Goal: Transaction & Acquisition: Book appointment/travel/reservation

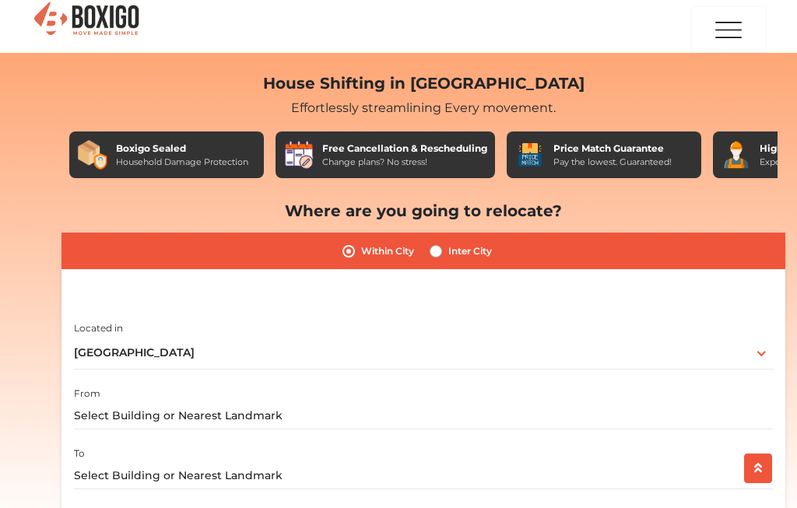
click at [396, 249] on label "Within City" at bounding box center [387, 251] width 53 height 19
click at [355, 249] on input "Within City" at bounding box center [348, 250] width 12 height 16
click at [315, 414] on input "text" at bounding box center [423, 415] width 699 height 27
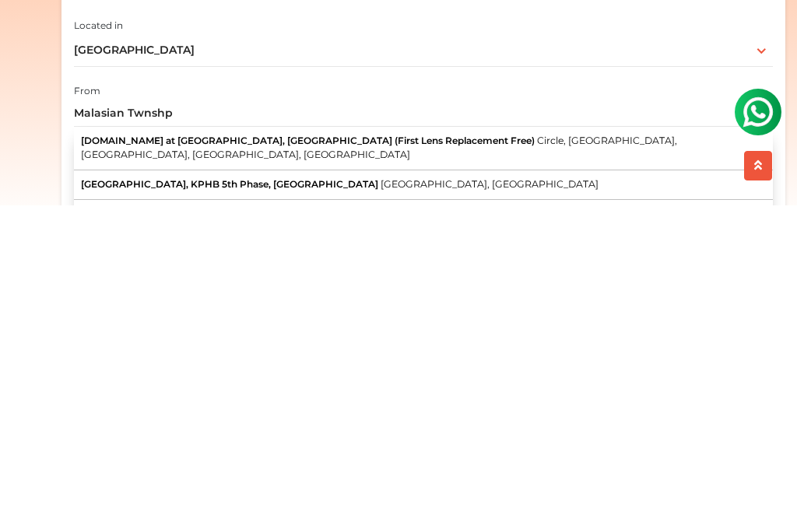
click at [381, 481] on span "[GEOGRAPHIC_DATA], [GEOGRAPHIC_DATA]" at bounding box center [490, 487] width 218 height 12
type input "[GEOGRAPHIC_DATA], KPHB 5th Phase, [GEOGRAPHIC_DATA], [GEOGRAPHIC_DATA], [GEOGR…"
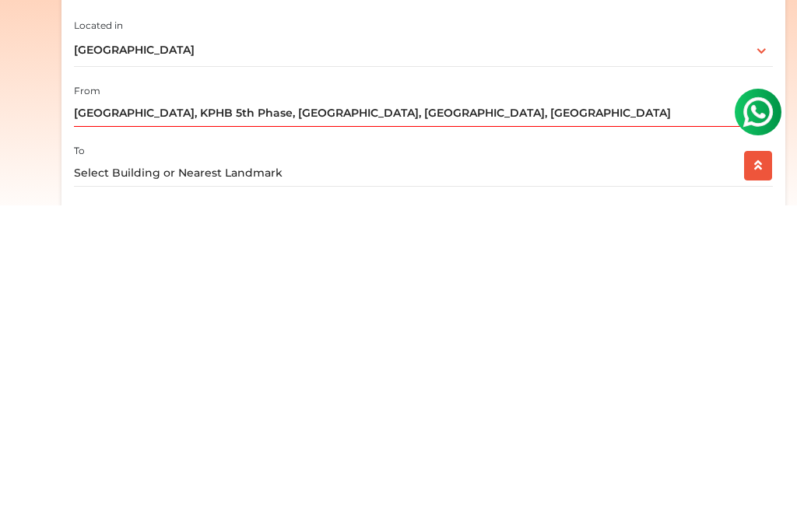
scroll to position [357, 0]
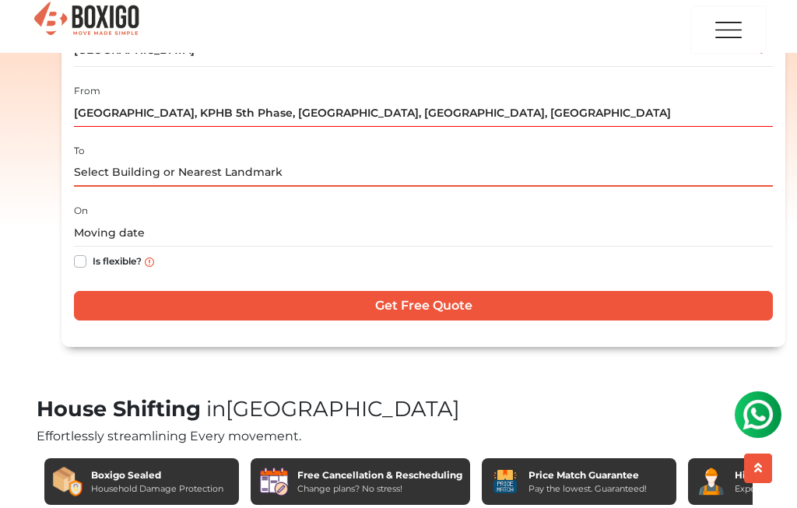
click at [304, 168] on input "text" at bounding box center [423, 173] width 699 height 27
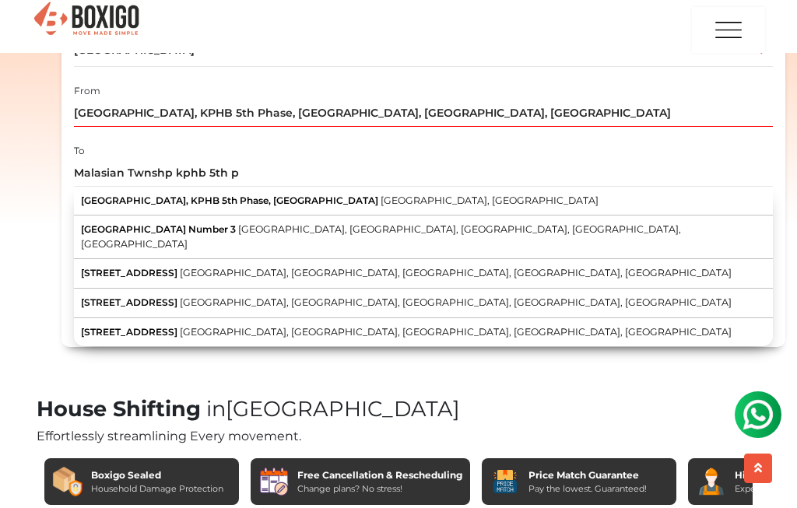
click at [308, 195] on span "[GEOGRAPHIC_DATA], KPHB 5th Phase, [GEOGRAPHIC_DATA]" at bounding box center [229, 201] width 297 height 12
type input "[GEOGRAPHIC_DATA], KPHB 5th Phase, [GEOGRAPHIC_DATA], [GEOGRAPHIC_DATA], [GEOGR…"
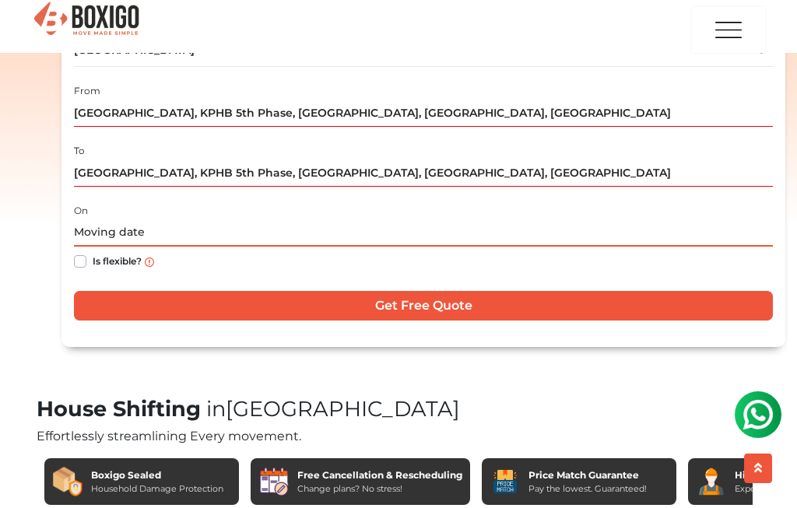
click at [181, 219] on input "text" at bounding box center [423, 232] width 699 height 27
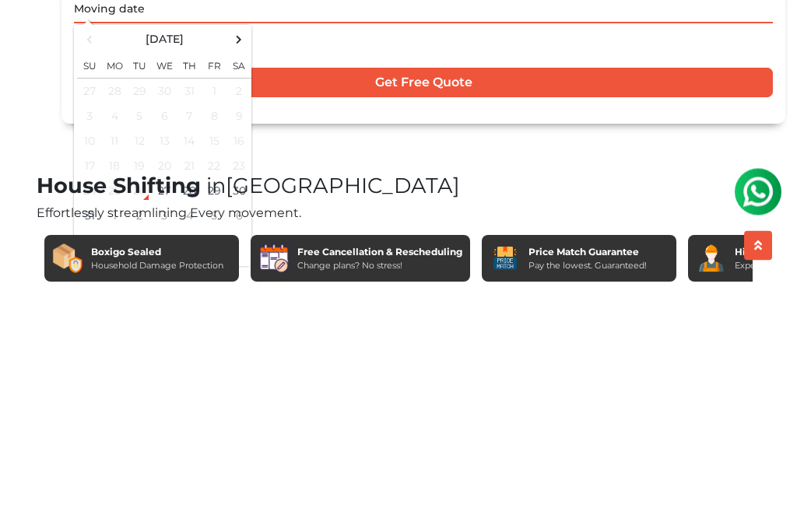
click at [198, 402] on td "28" at bounding box center [189, 414] width 25 height 25
type input "[DATE] 12:00 AM"
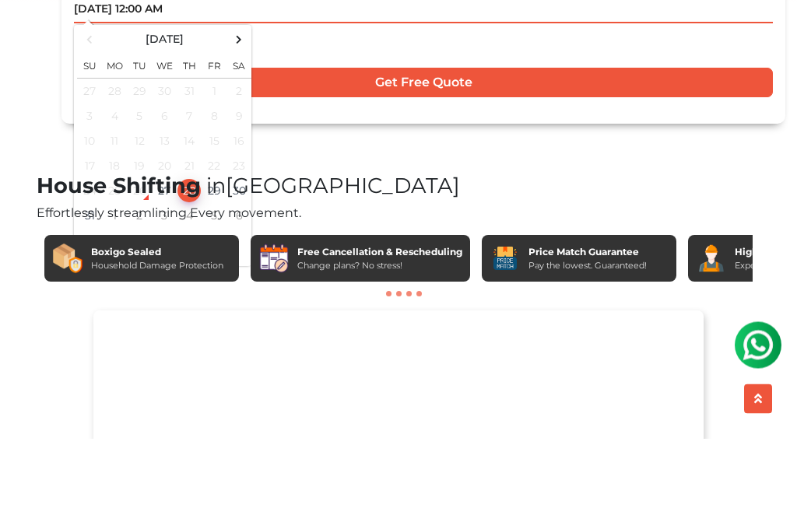
scroll to position [508, 0]
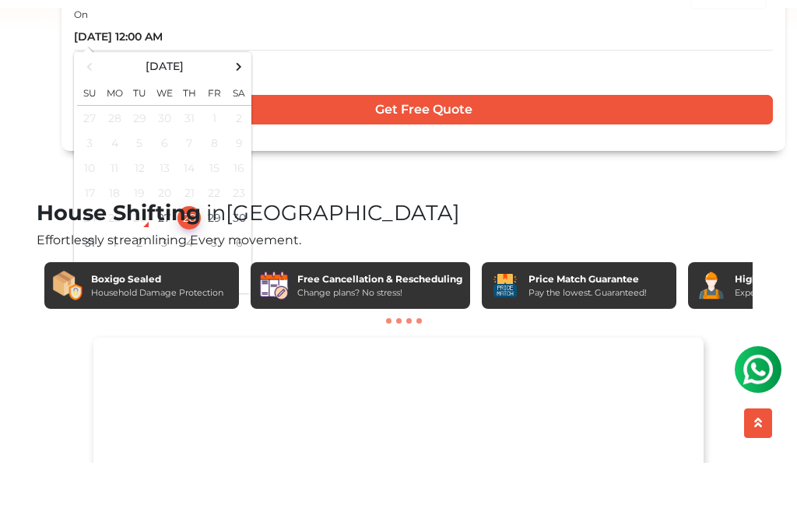
click at [442, 140] on input "Get Free Quote" at bounding box center [423, 155] width 699 height 30
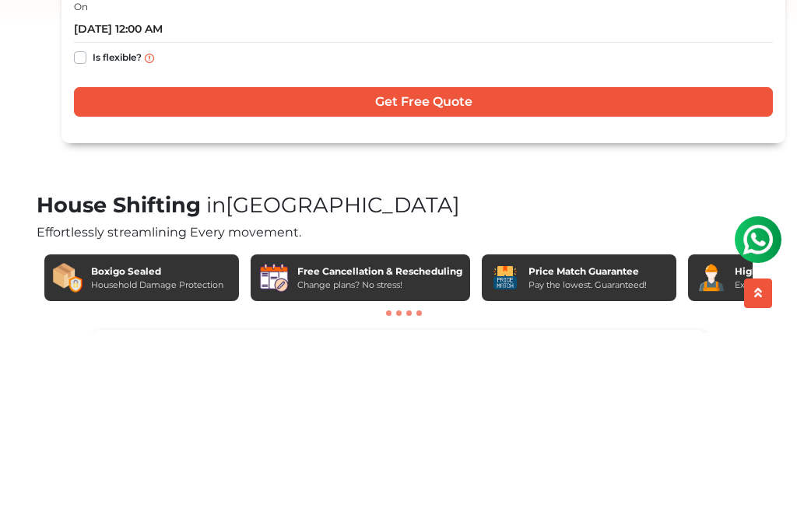
click at [93, 223] on label "Is flexible?" at bounding box center [117, 231] width 49 height 16
click at [83, 223] on input "Is flexible?" at bounding box center [80, 231] width 12 height 16
checkbox input "true"
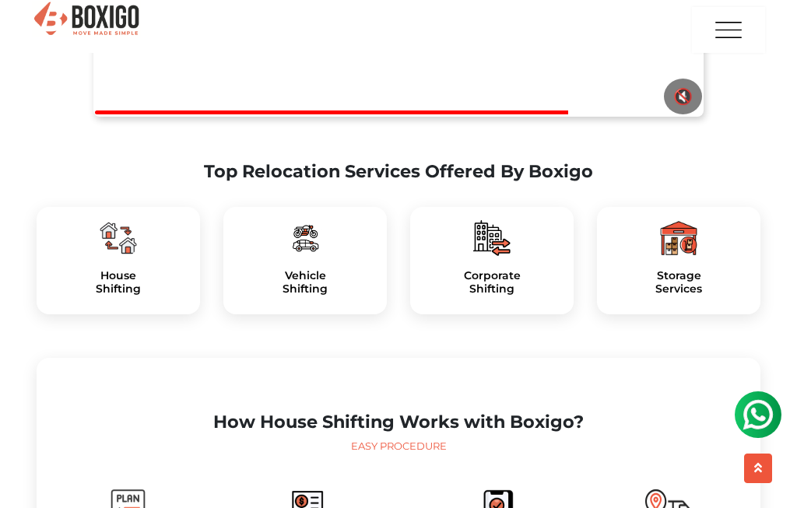
scroll to position [1081, 0]
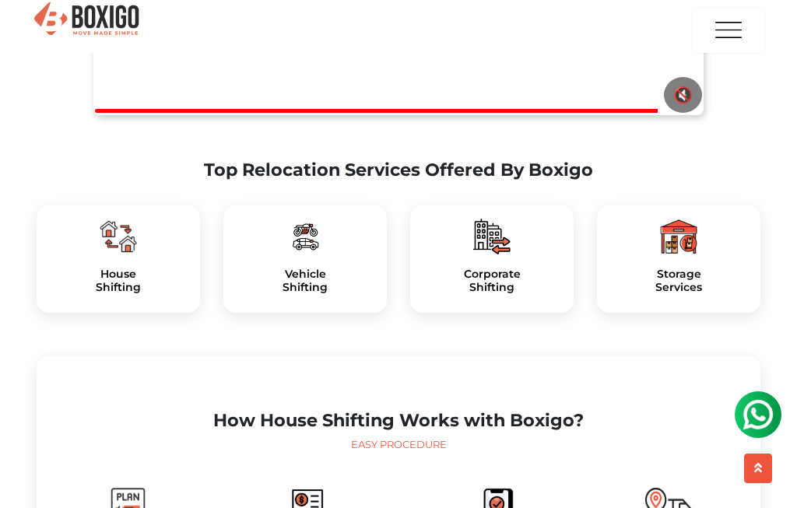
click at [83, 255] on div at bounding box center [118, 236] width 139 height 37
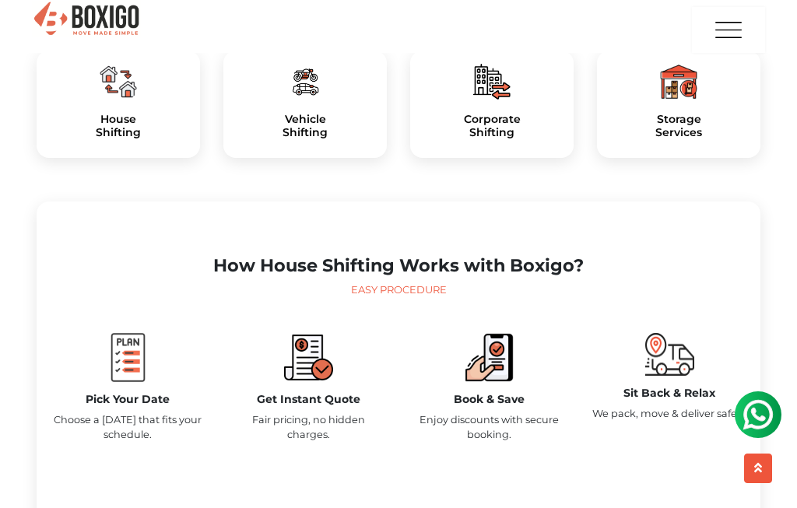
scroll to position [1248, 0]
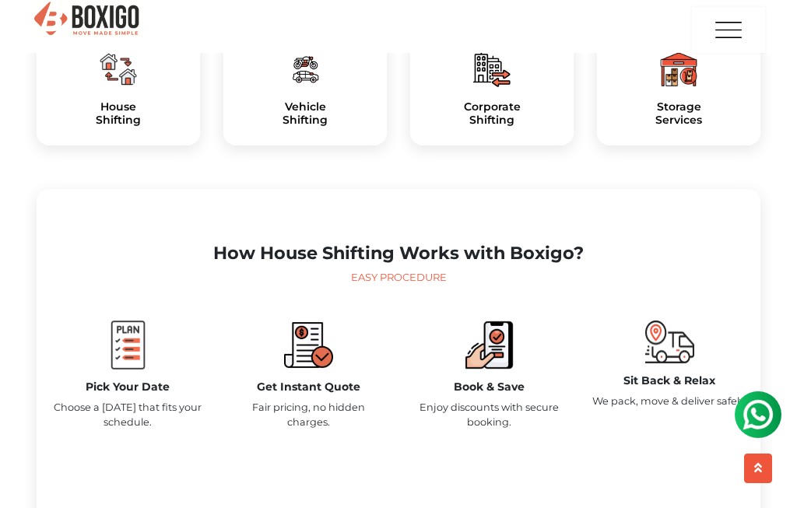
click at [137, 370] on img at bounding box center [128, 345] width 49 height 49
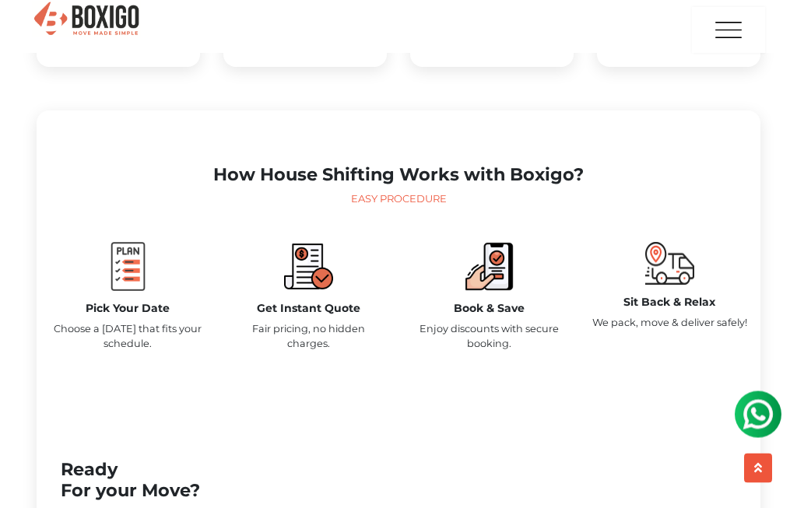
scroll to position [1333, 0]
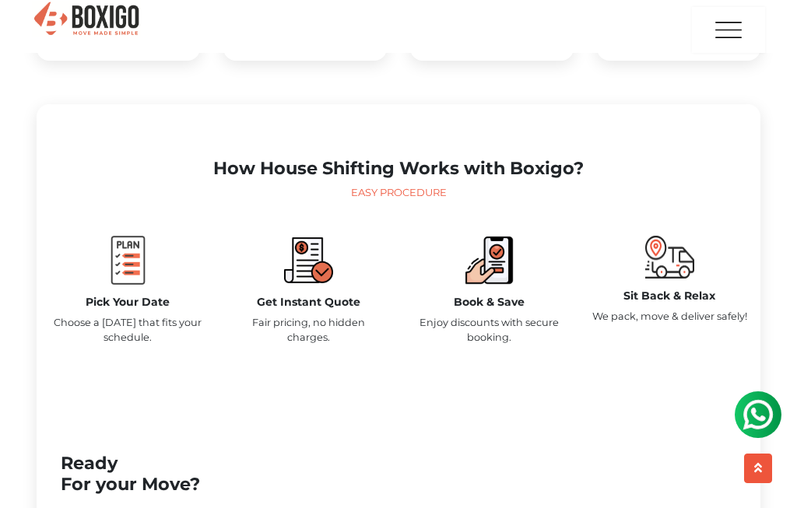
click at [119, 285] on img at bounding box center [128, 260] width 49 height 49
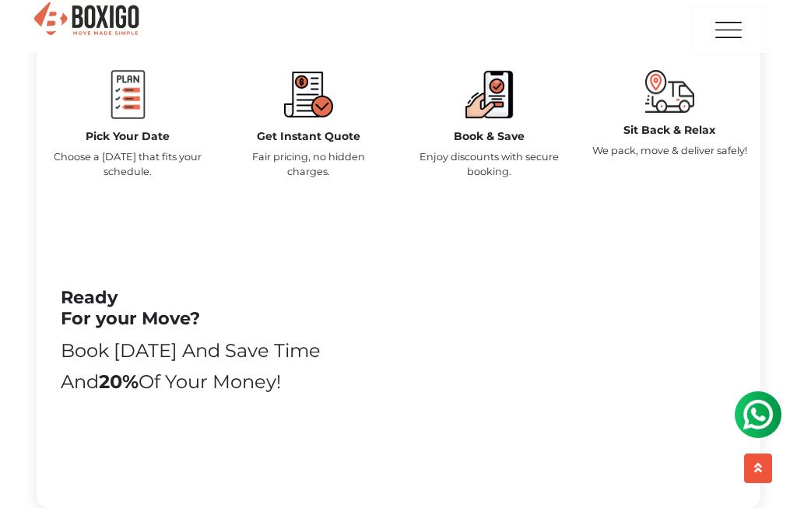
scroll to position [1498, 0]
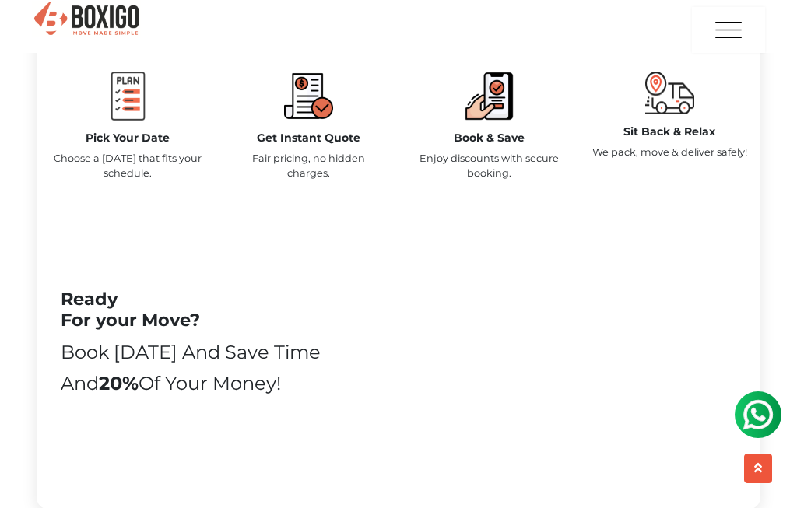
click at [291, 121] on img at bounding box center [308, 96] width 49 height 49
click at [424, 37] on div "Easy Procedure" at bounding box center [398, 29] width 699 height 16
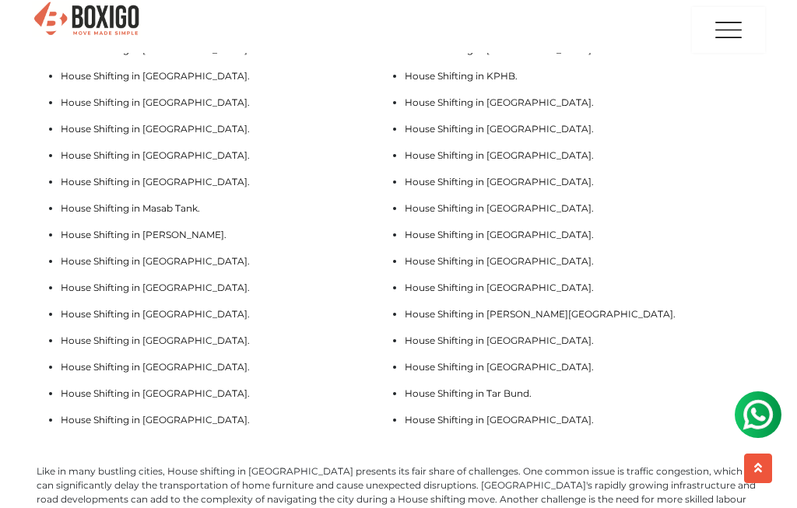
scroll to position [4325, 0]
click at [174, 109] on link "House Shifting in [GEOGRAPHIC_DATA]." at bounding box center [155, 103] width 189 height 12
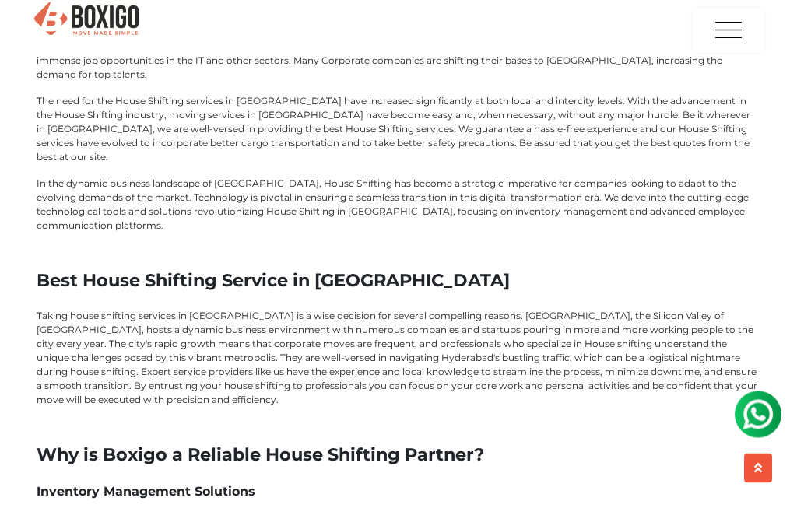
scroll to position [5237, 0]
